Goal: Information Seeking & Learning: Learn about a topic

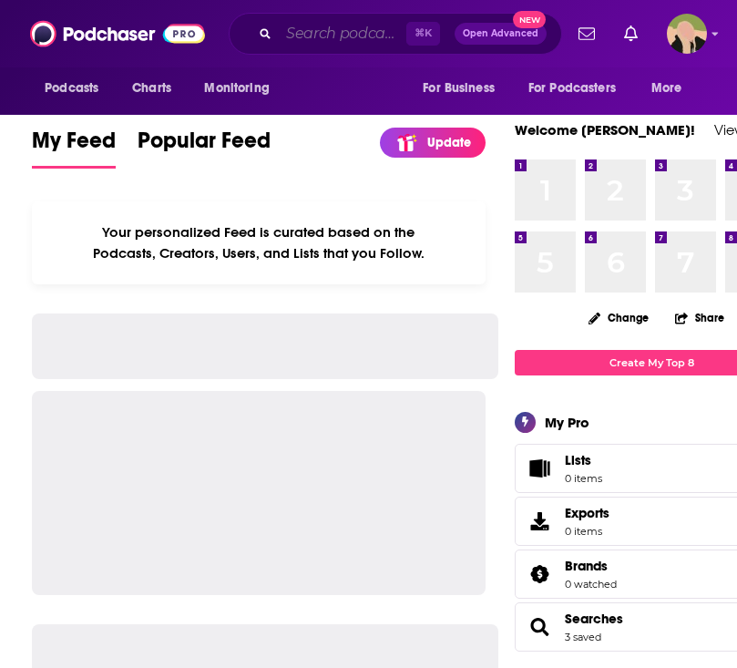
click at [363, 34] on input "Search podcasts, credits, & more..." at bounding box center [343, 33] width 128 height 29
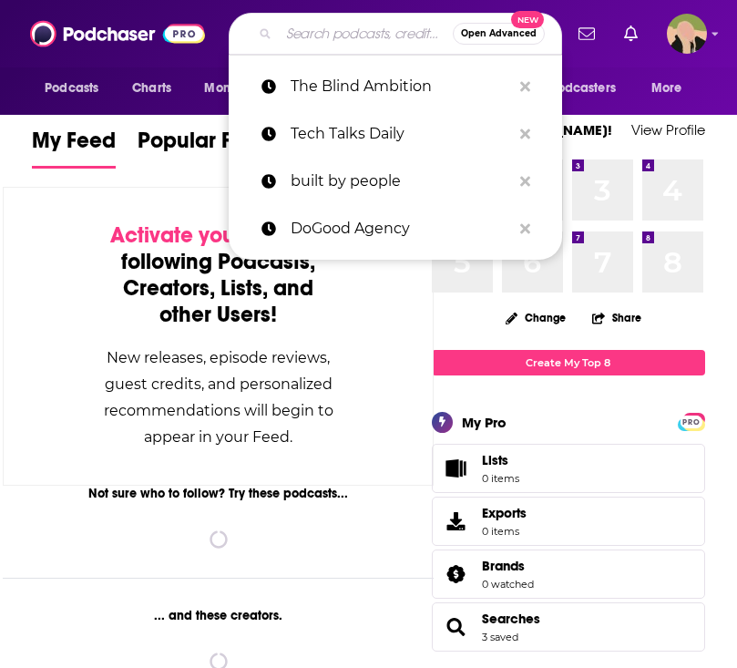
paste input "THE LEAD AT THE TOP OF YOUR GAME PODCAST"
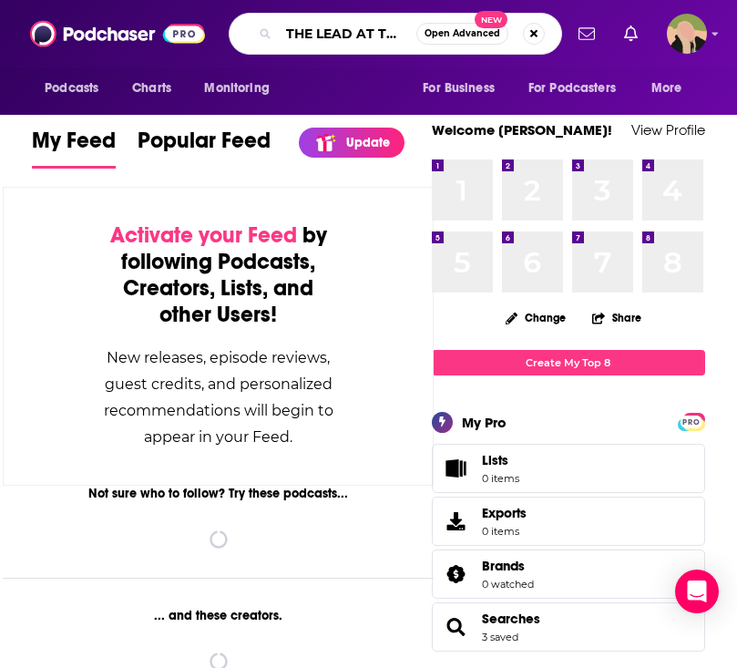
drag, startPoint x: 341, startPoint y: 36, endPoint x: 460, endPoint y: 36, distance: 119.4
click at [460, 36] on div "THE LEAD AT THE TOP OF YOUR GAME PODCAST Open Advanced New" at bounding box center [395, 34] width 333 height 42
type input "THE LEAD AT THE TOP OF YOUR GAME"
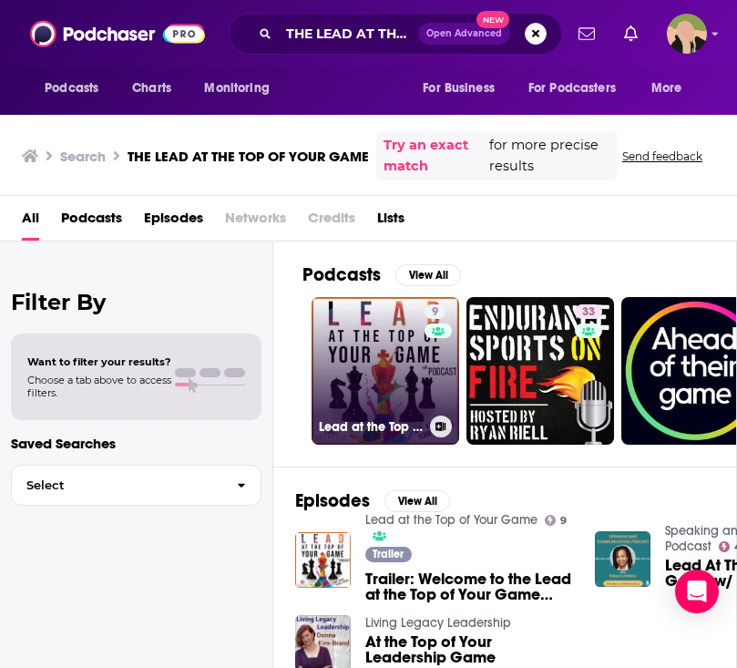
click at [392, 381] on link "9 Lead at the Top of Your Game" at bounding box center [386, 371] width 148 height 148
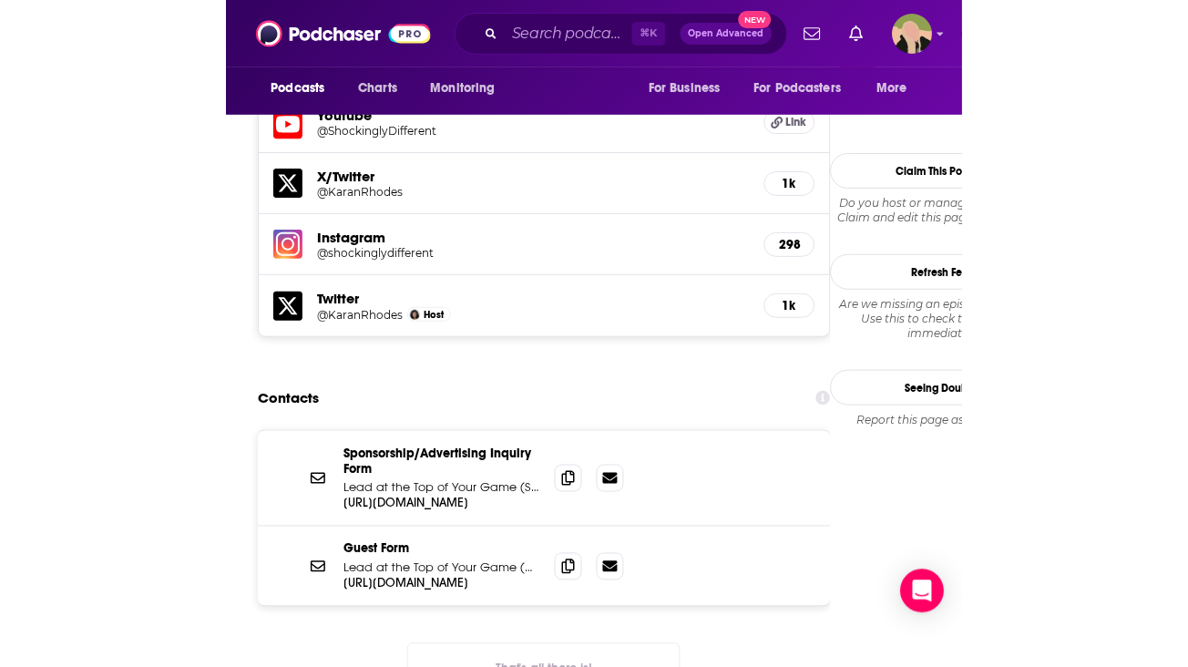
scroll to position [1986, 0]
